Goal: Navigation & Orientation: Find specific page/section

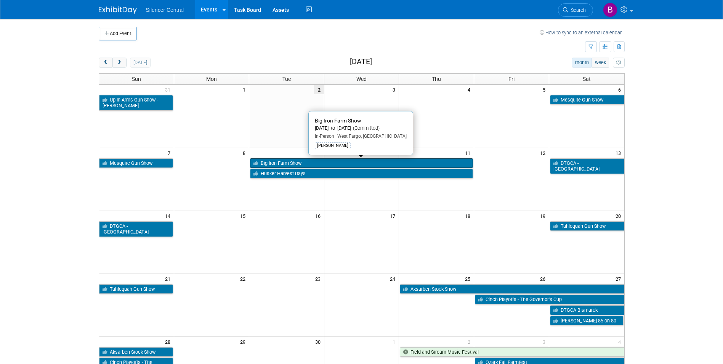
click at [312, 165] on link "Big Iron Farm Show" at bounding box center [361, 163] width 223 height 10
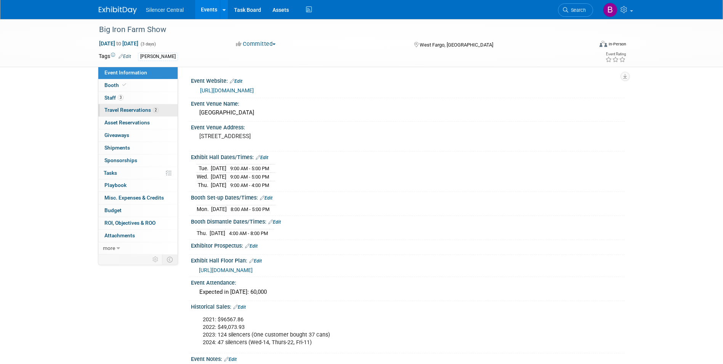
click at [117, 106] on link "2 Travel Reservations 2" at bounding box center [137, 110] width 79 height 12
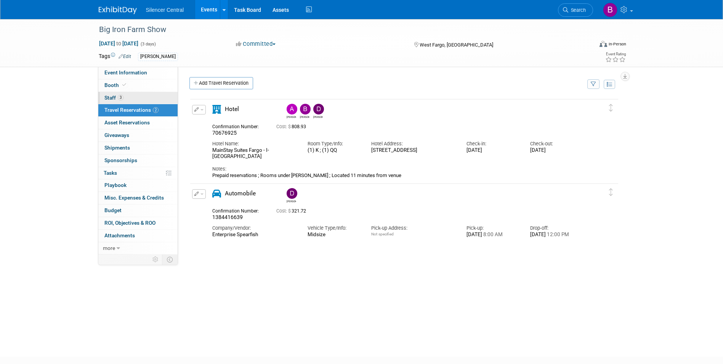
drag, startPoint x: 131, startPoint y: 100, endPoint x: 131, endPoint y: 92, distance: 8.0
click at [131, 99] on link "3 Staff 3" at bounding box center [137, 98] width 79 height 12
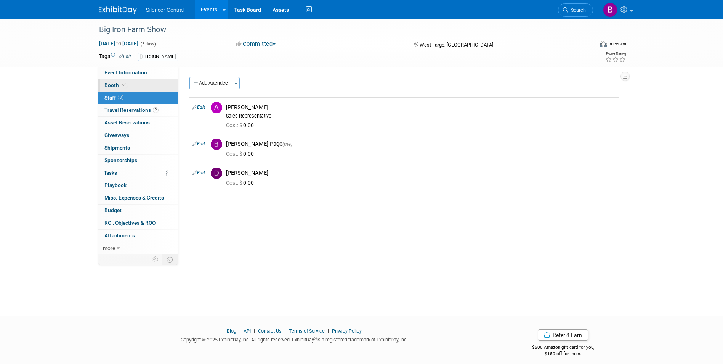
click at [133, 84] on link "Booth" at bounding box center [137, 85] width 79 height 12
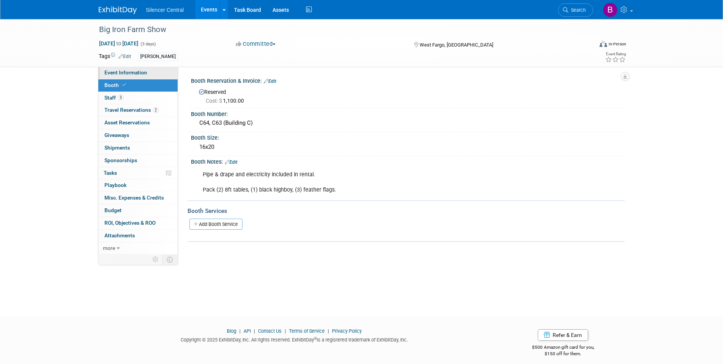
click at [136, 73] on span "Event Information" at bounding box center [125, 72] width 43 height 6
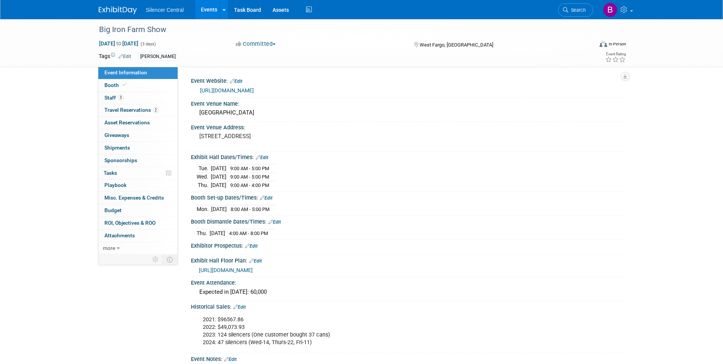
click at [128, 9] on img at bounding box center [118, 10] width 38 height 8
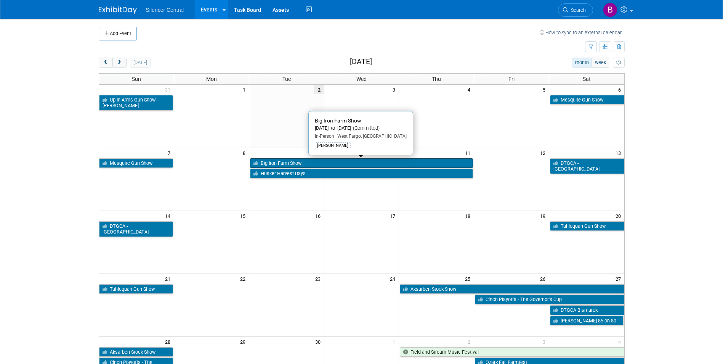
click at [367, 163] on link "Big Iron Farm Show" at bounding box center [361, 163] width 223 height 10
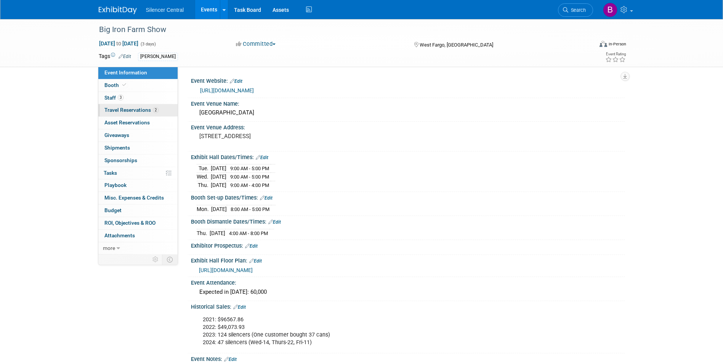
click at [130, 112] on span "Travel Reservations 2" at bounding box center [131, 110] width 54 height 6
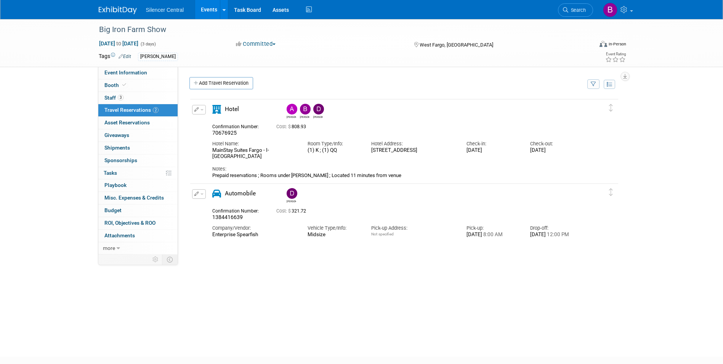
click at [120, 9] on img at bounding box center [118, 10] width 38 height 8
